Goal: Check status: Check status

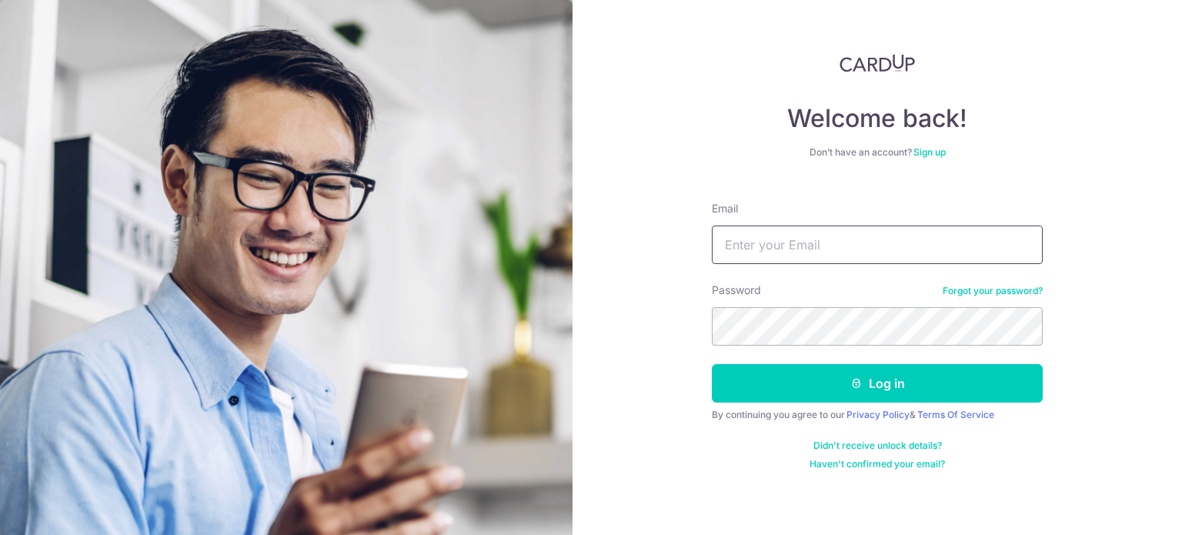
click at [909, 245] on input "Email" at bounding box center [877, 244] width 331 height 38
paste input "[PERSON_NAME][EMAIL_ADDRESS][DOMAIN_NAME]"
type input "[PERSON_NAME][EMAIL_ADDRESS][DOMAIN_NAME]"
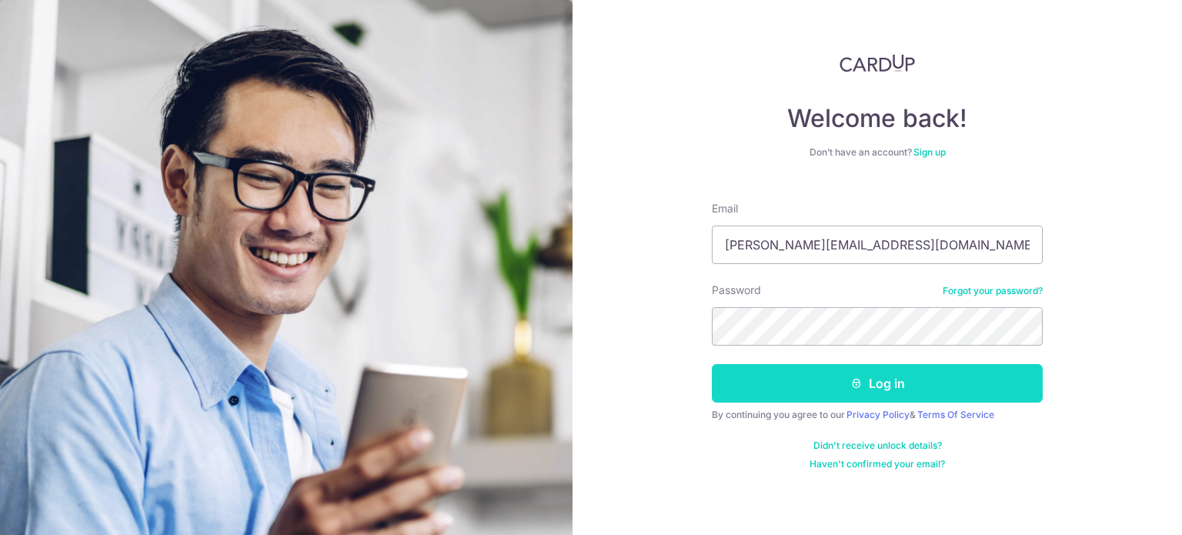
click at [862, 385] on icon "submit" at bounding box center [856, 383] width 12 height 12
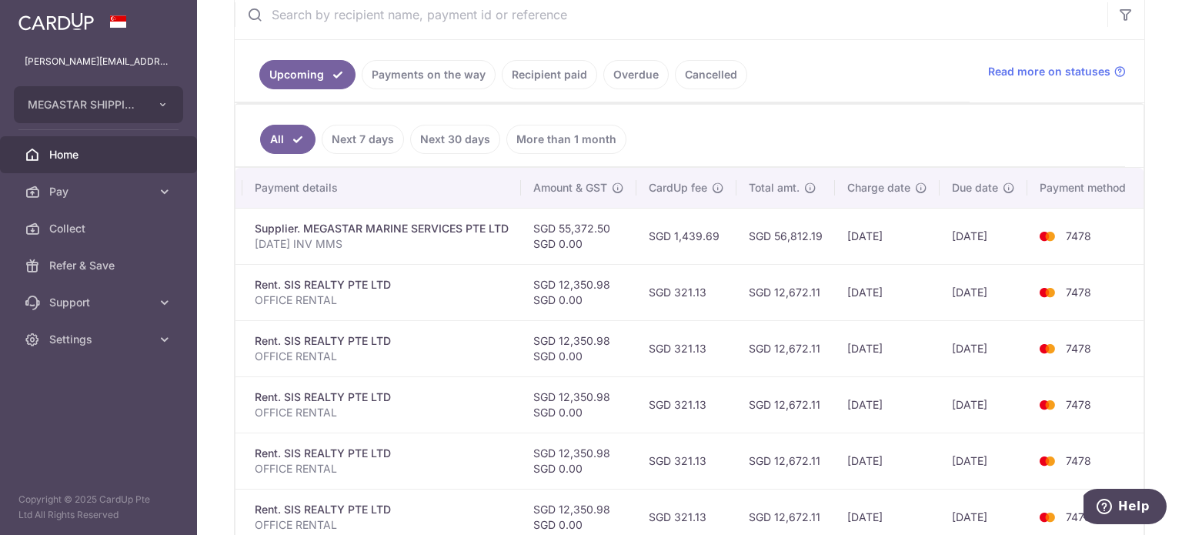
scroll to position [274, 0]
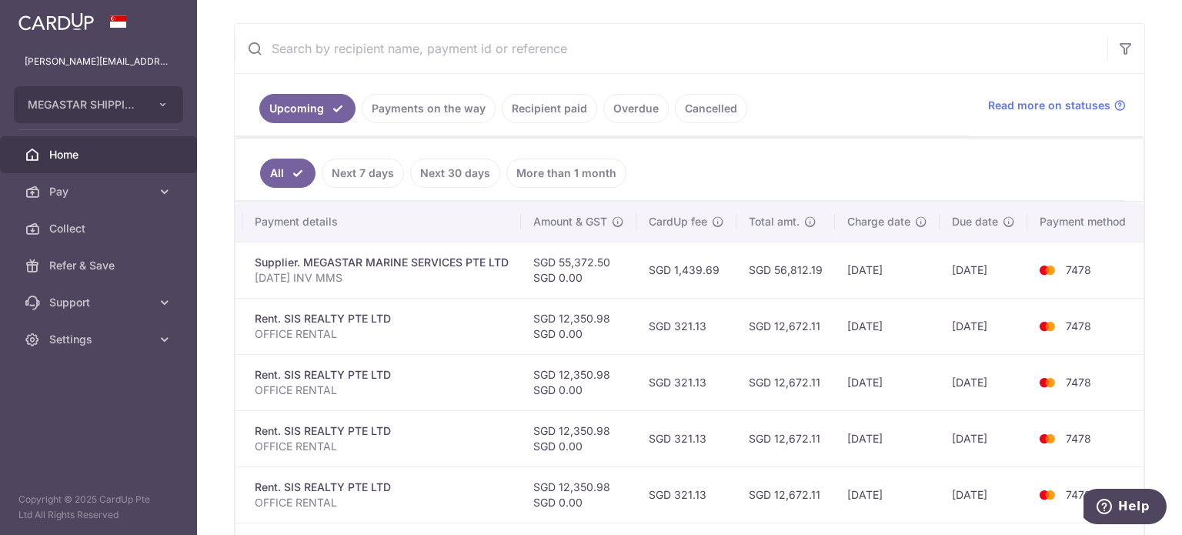
click at [954, 274] on td "[DATE]" at bounding box center [983, 270] width 88 height 56
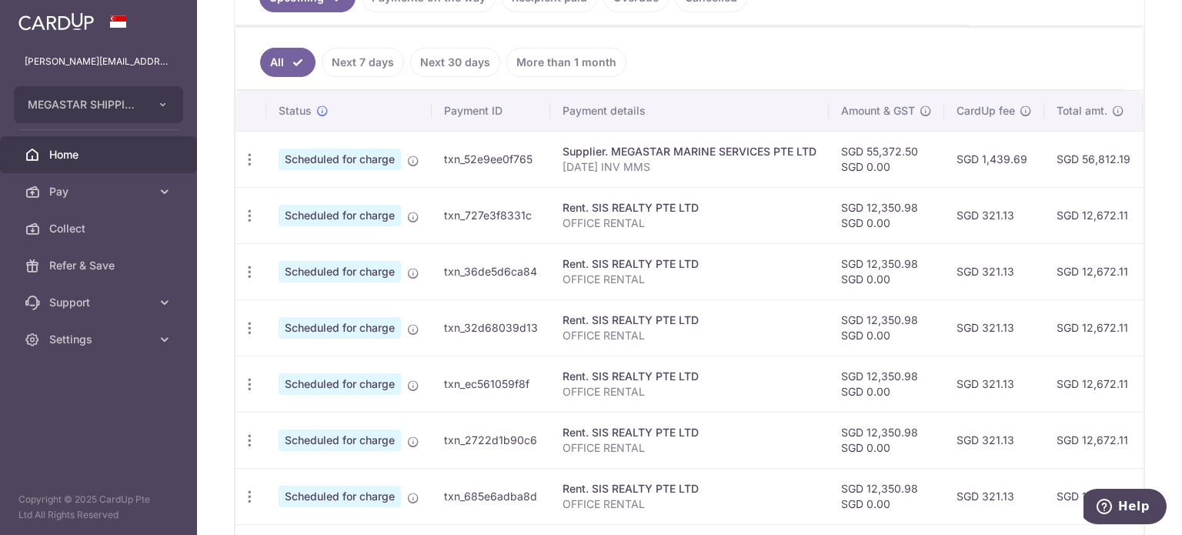
scroll to position [351, 0]
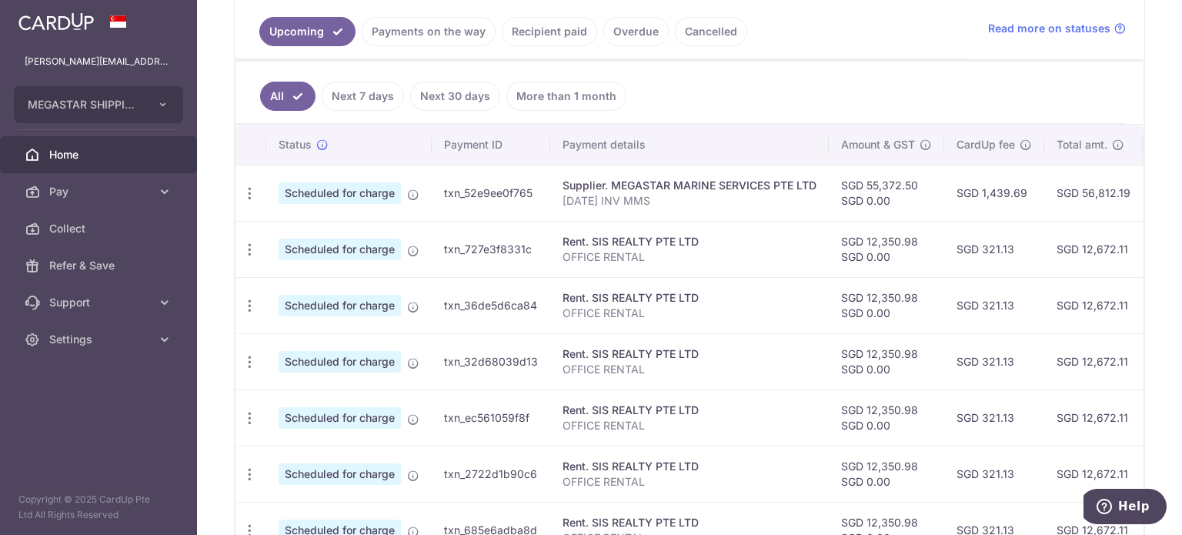
click at [318, 194] on span "Scheduled for charge" at bounding box center [339, 193] width 122 height 22
click at [242, 188] on icon "button" at bounding box center [250, 193] width 16 height 16
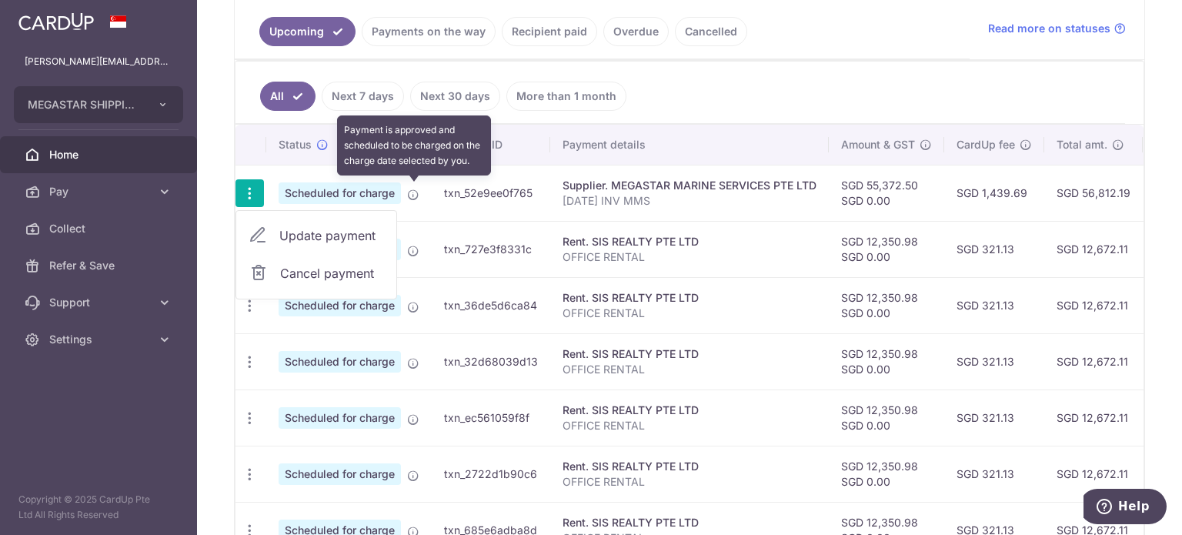
click at [412, 192] on icon at bounding box center [413, 194] width 12 height 12
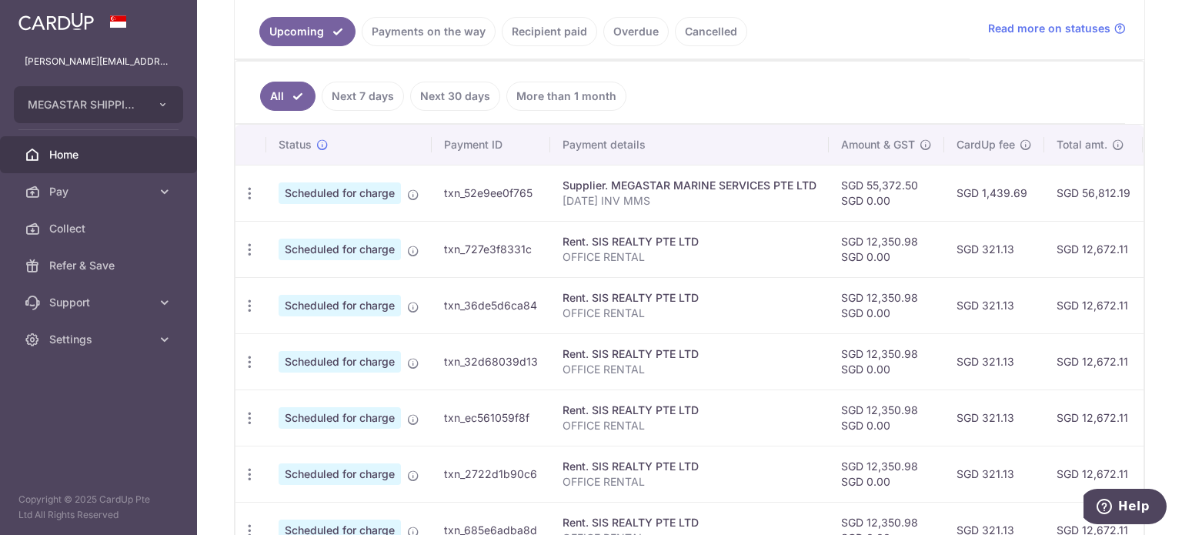
click at [769, 84] on ul "All Next 7 days Next 30 days More than 1 month" at bounding box center [679, 93] width 889 height 62
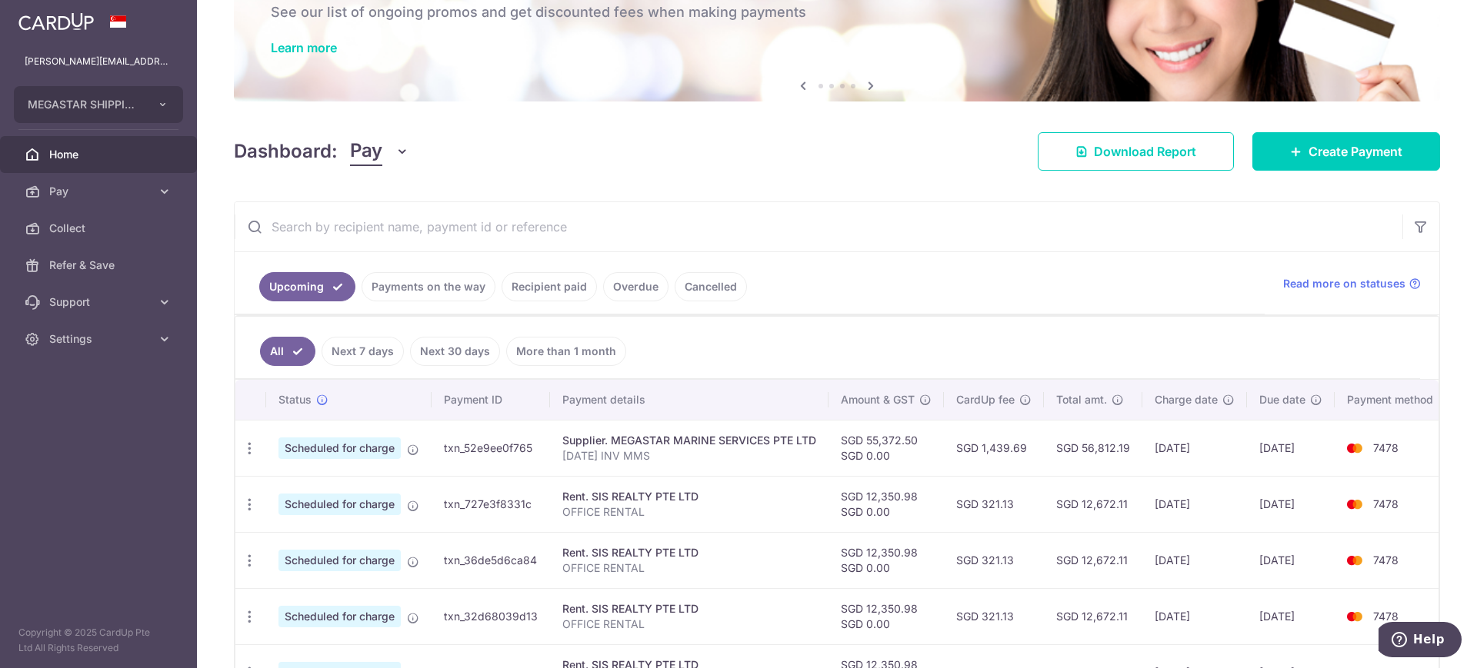
scroll to position [0, 0]
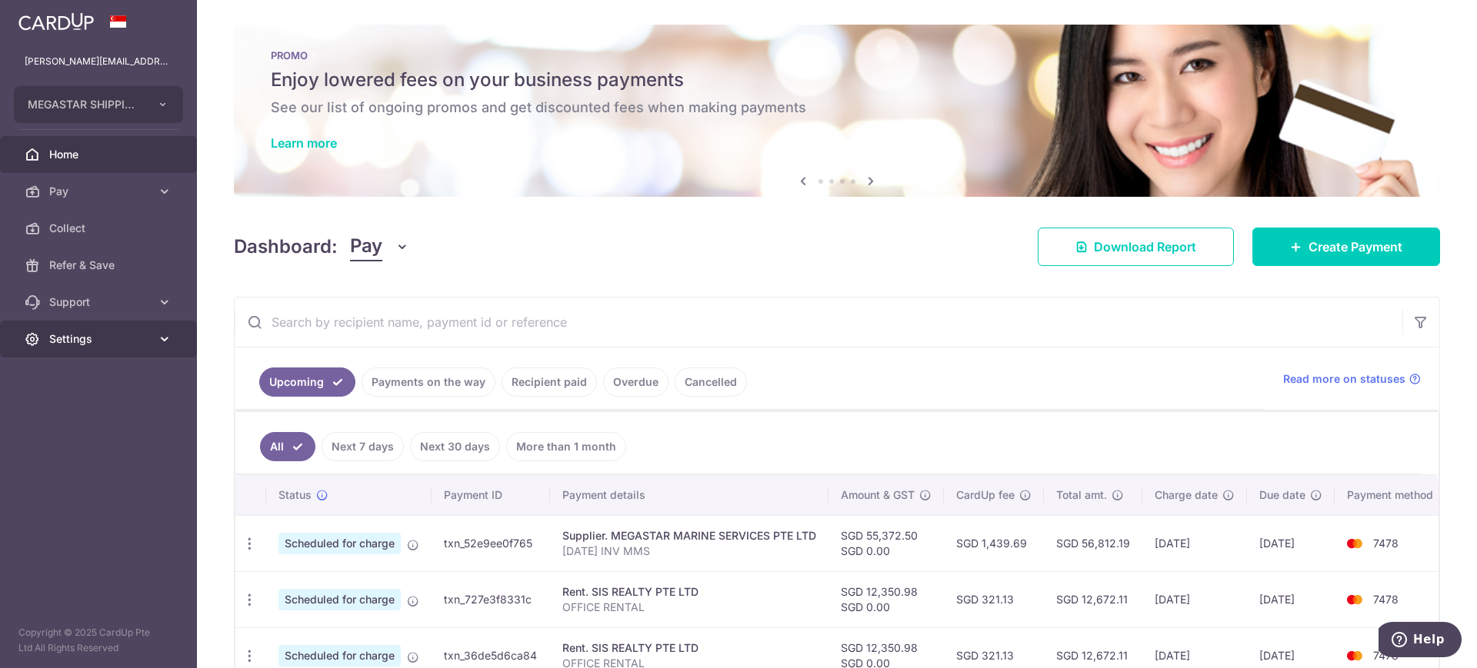
click at [98, 336] on span "Settings" at bounding box center [100, 339] width 102 height 15
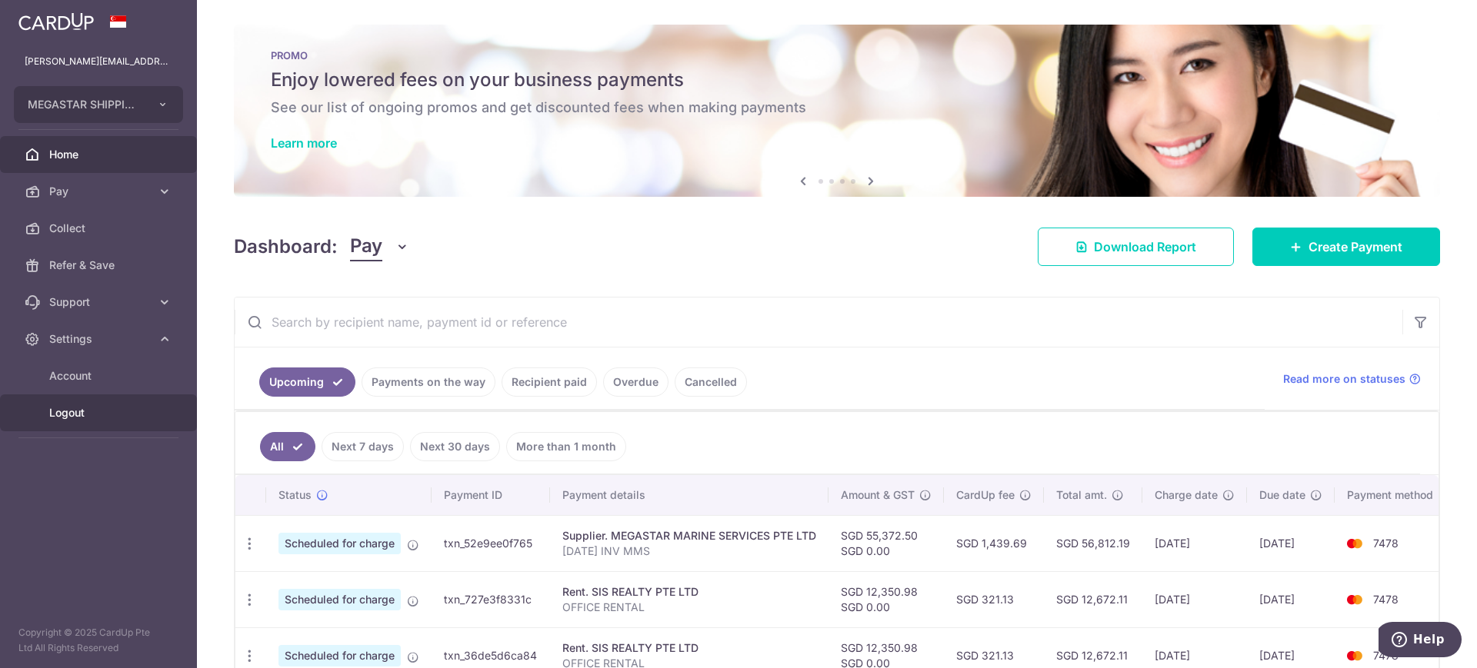
click at [75, 412] on span "Logout" at bounding box center [100, 412] width 102 height 15
